Goal: Find contact information: Find contact information

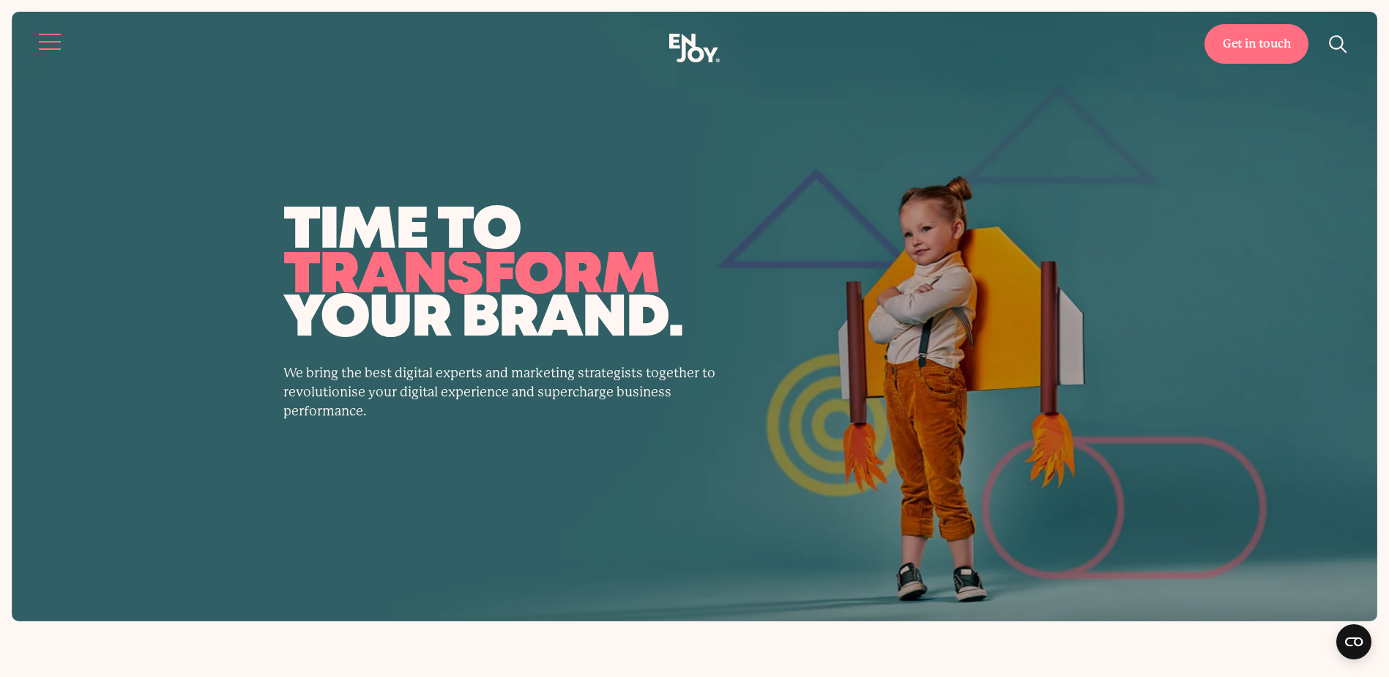
click at [52, 29] on button "Site navigation" at bounding box center [50, 41] width 31 height 31
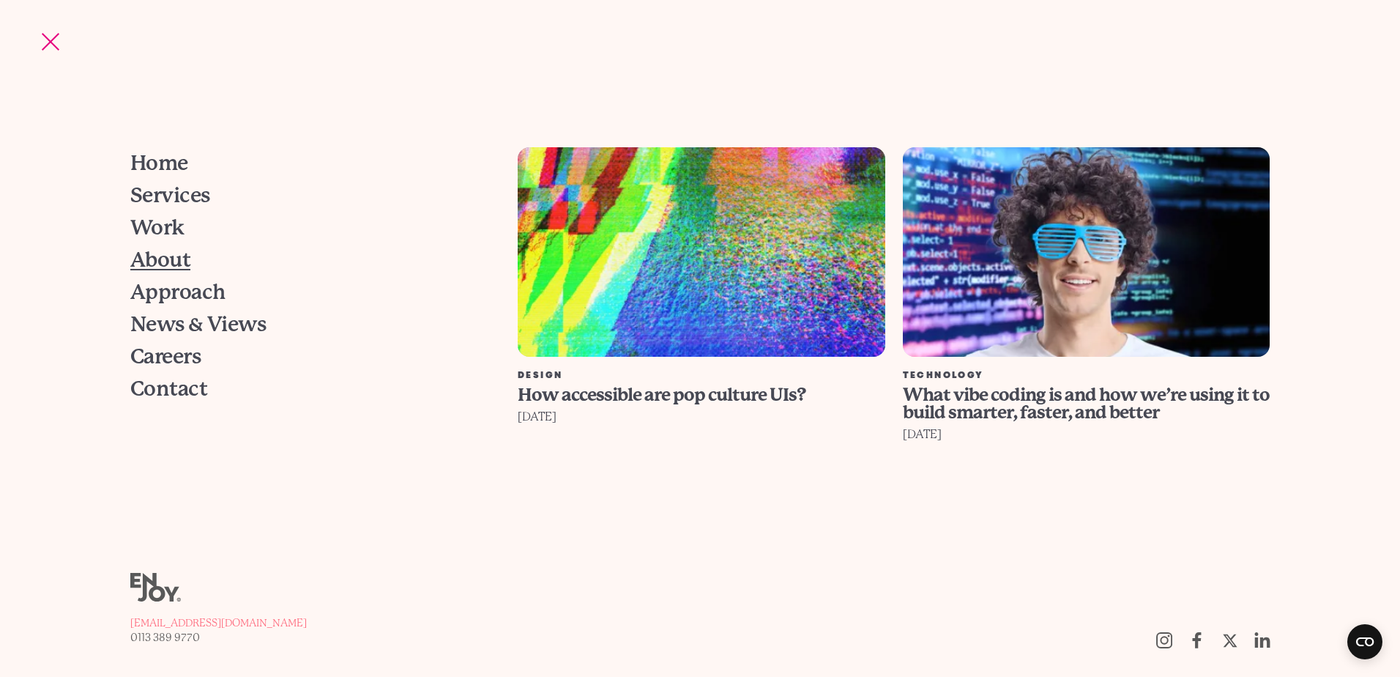
click at [179, 254] on span "About" at bounding box center [160, 260] width 60 height 21
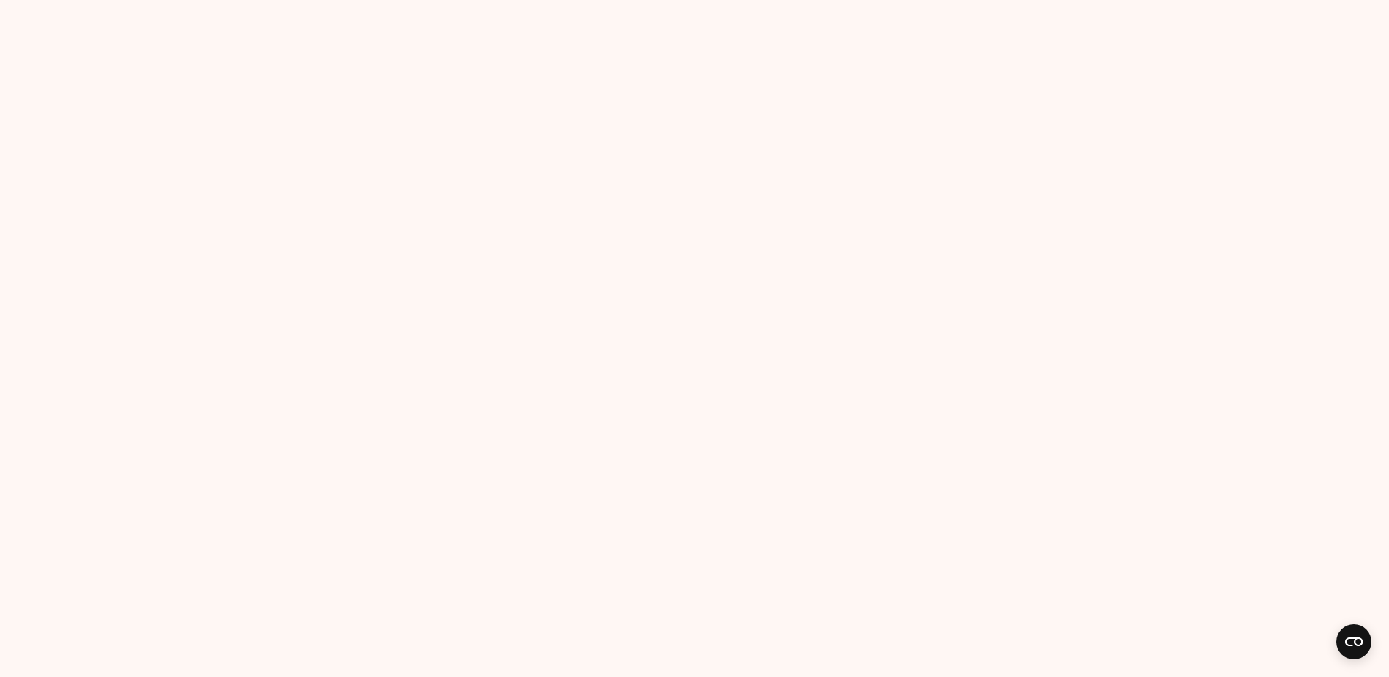
scroll to position [4217, 0]
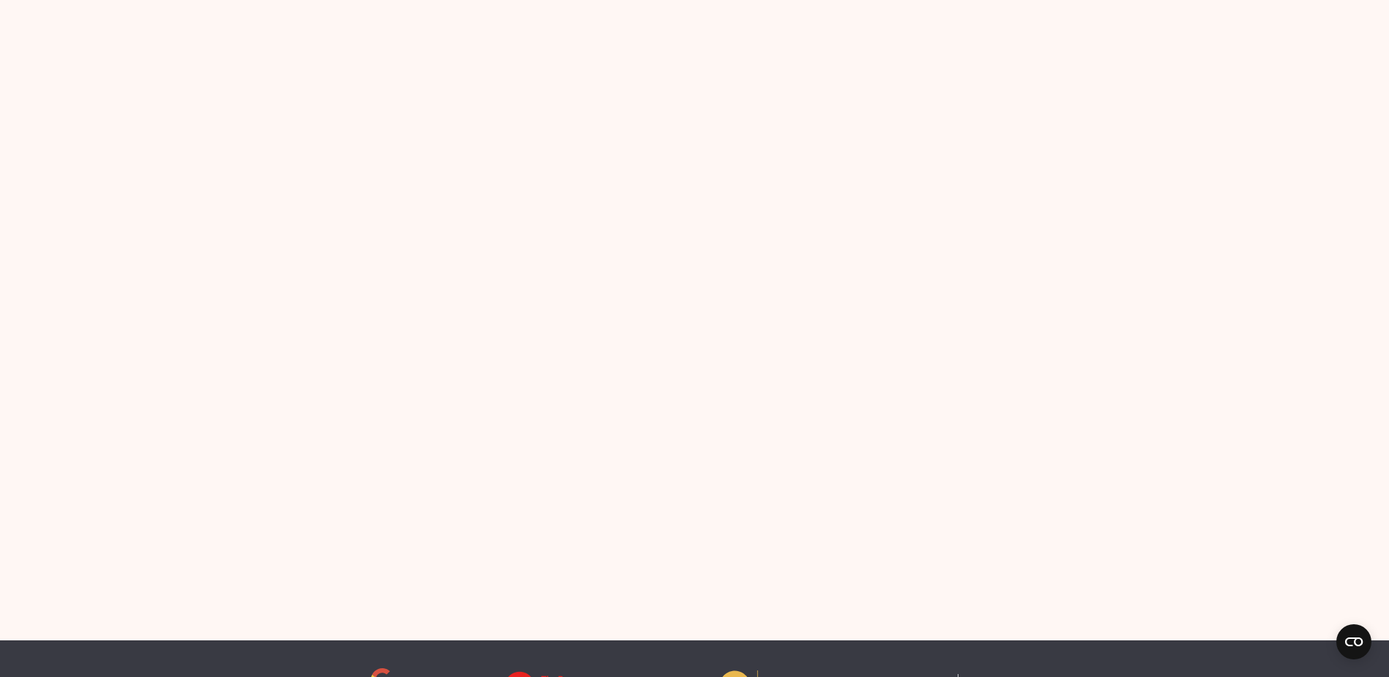
drag, startPoint x: 472, startPoint y: 138, endPoint x: 729, endPoint y: 335, distance: 324.5
click at [729, 335] on div "Contact us Ready. Steady. Grow! We've helped some of the world's biggest brands…" at bounding box center [695, 362] width 894 height 483
drag, startPoint x: 715, startPoint y: 335, endPoint x: 907, endPoint y: 302, distance: 194.7
click at [907, 302] on div "Name * Email *" at bounding box center [859, 361] width 420 height 409
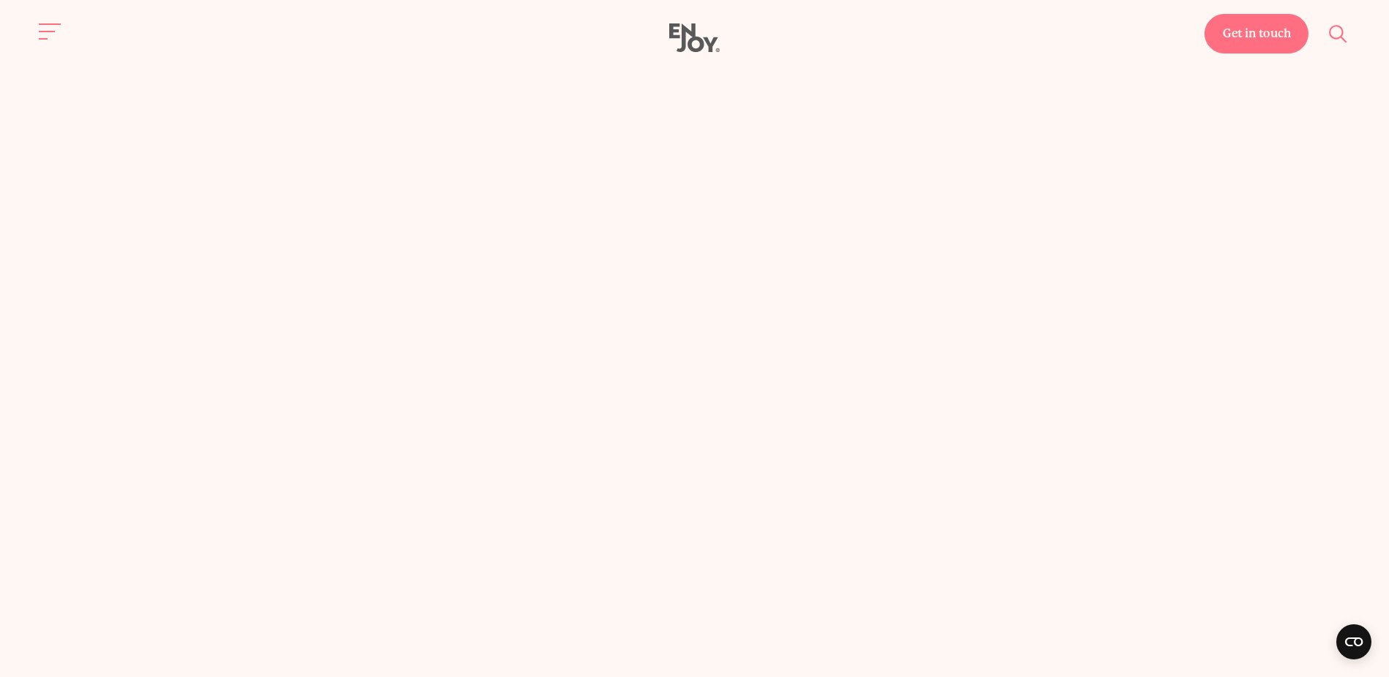
scroll to position [4070, 0]
